Goal: Task Accomplishment & Management: Complete application form

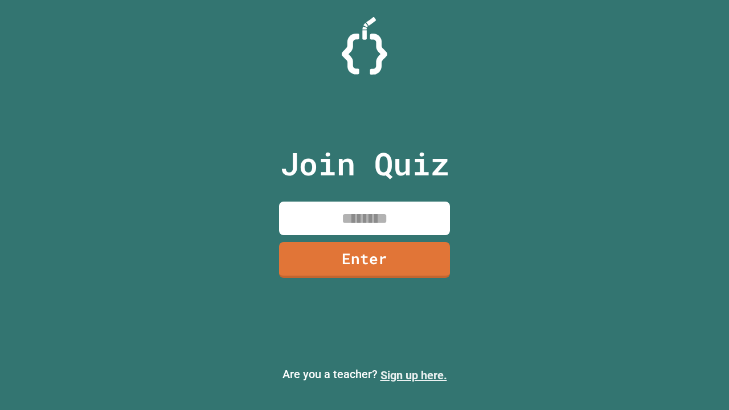
click at [414, 375] on link "Sign up here." at bounding box center [414, 376] width 67 height 14
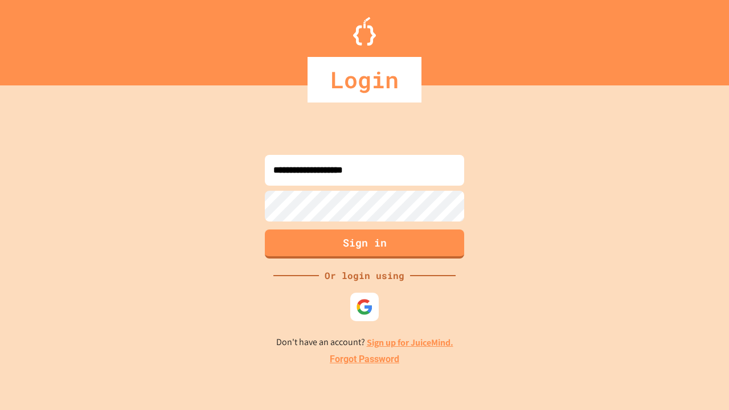
type input "**********"
